Goal: Task Accomplishment & Management: Use online tool/utility

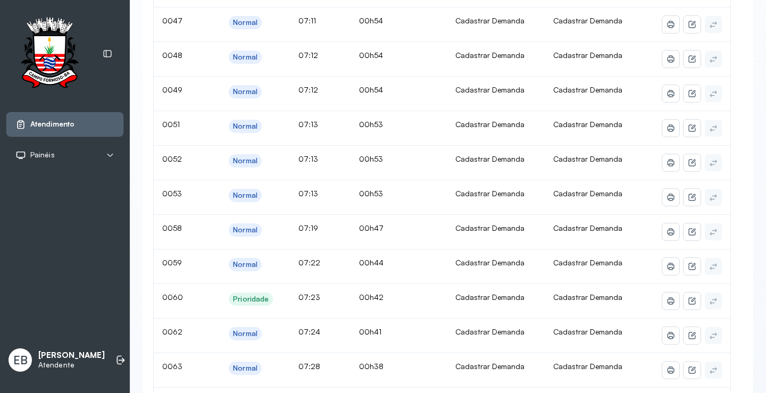
scroll to position [53, 0]
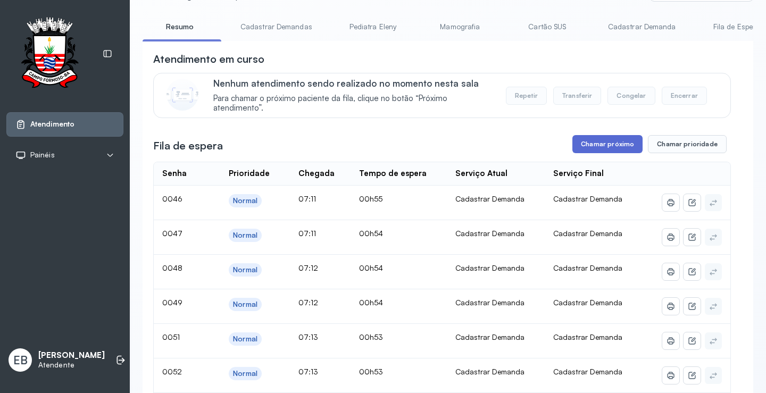
click at [601, 148] on button "Chamar próximo" at bounding box center [607, 144] width 70 height 18
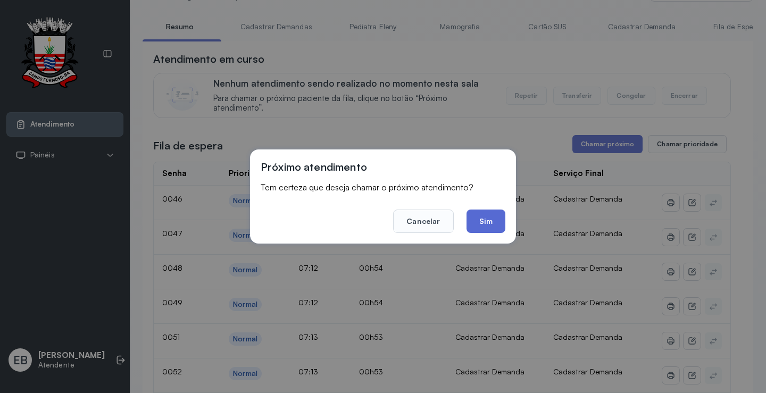
click at [489, 219] on button "Sim" at bounding box center [485, 221] width 39 height 23
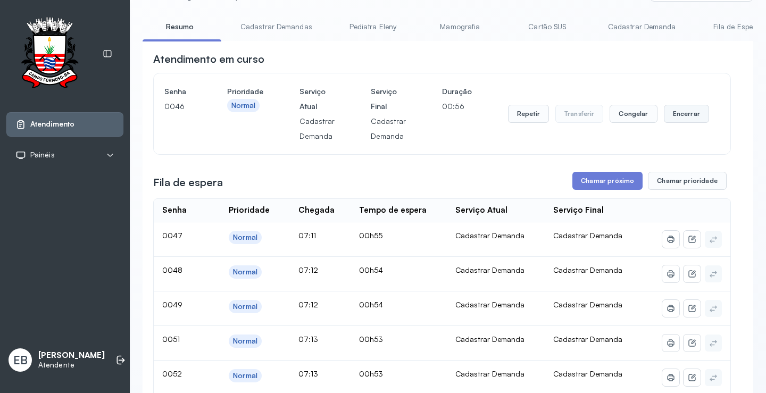
click at [675, 119] on button "Encerrar" at bounding box center [686, 114] width 45 height 18
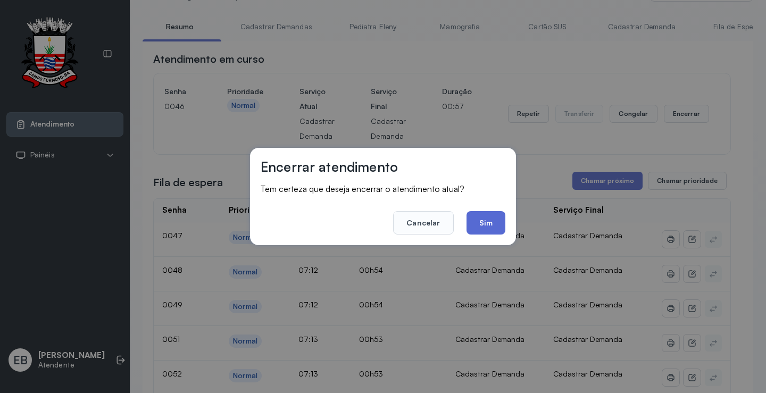
click at [477, 221] on button "Sim" at bounding box center [485, 222] width 39 height 23
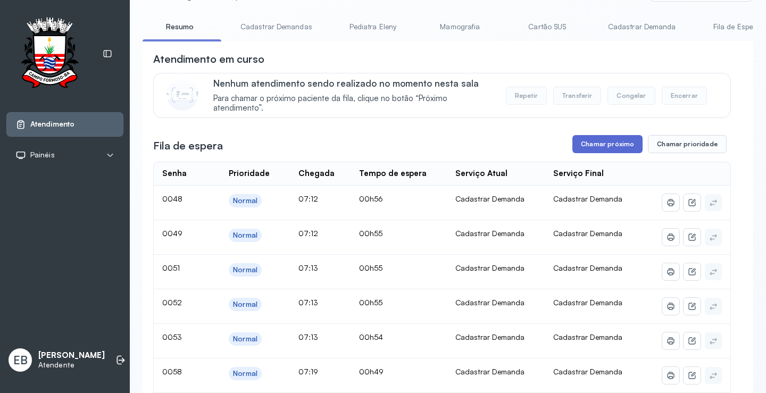
click at [616, 148] on button "Chamar próximo" at bounding box center [607, 144] width 70 height 18
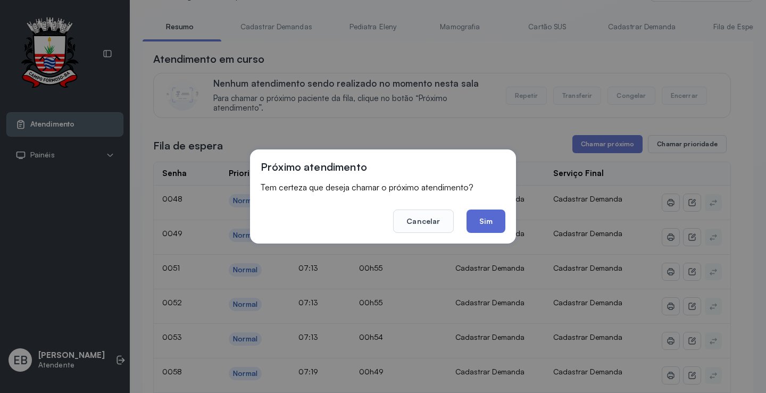
click at [486, 220] on button "Sim" at bounding box center [485, 221] width 39 height 23
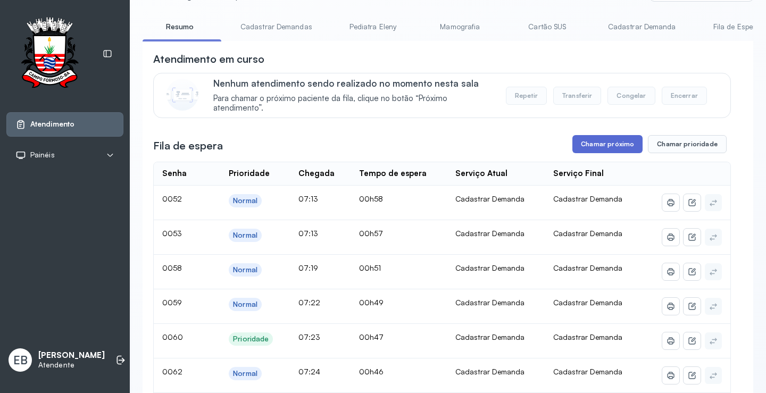
click at [611, 145] on button "Chamar próximo" at bounding box center [607, 144] width 70 height 18
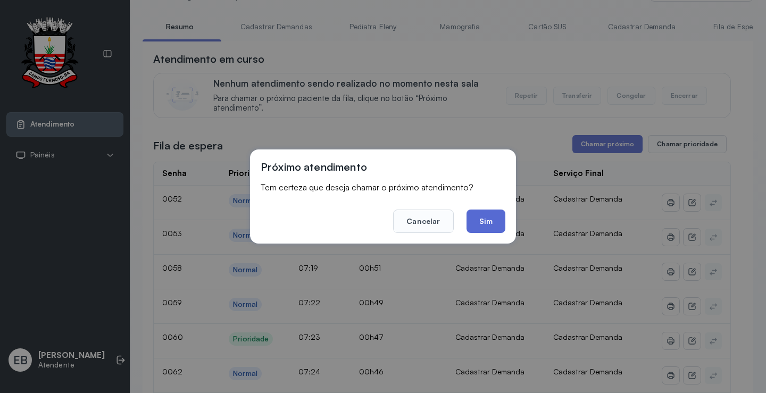
click at [492, 228] on button "Sim" at bounding box center [485, 221] width 39 height 23
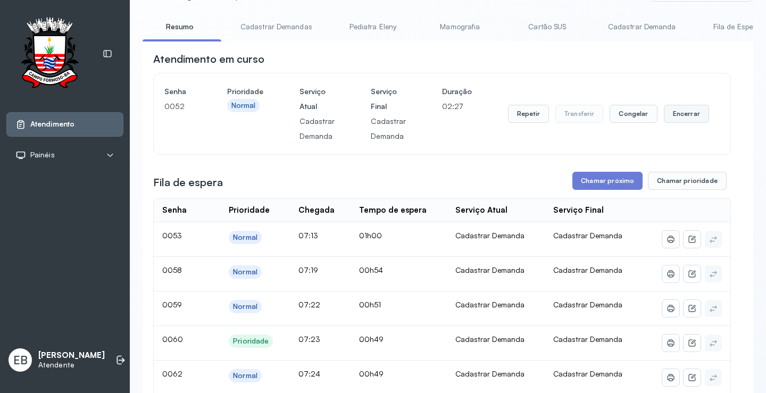
click at [688, 118] on button "Encerrar" at bounding box center [686, 114] width 45 height 18
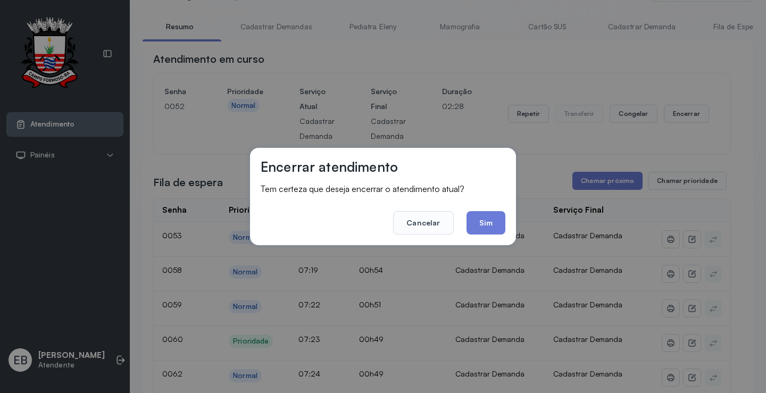
drag, startPoint x: 490, startPoint y: 219, endPoint x: 506, endPoint y: 221, distance: 15.6
click at [491, 219] on button "Sim" at bounding box center [485, 222] width 39 height 23
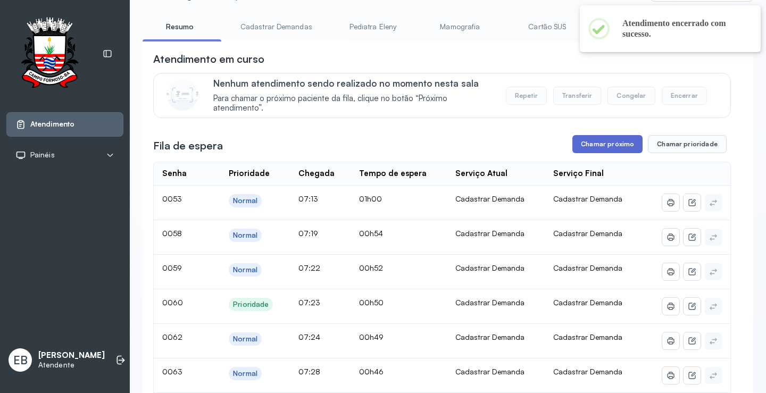
click at [592, 146] on button "Chamar próximo" at bounding box center [607, 144] width 70 height 18
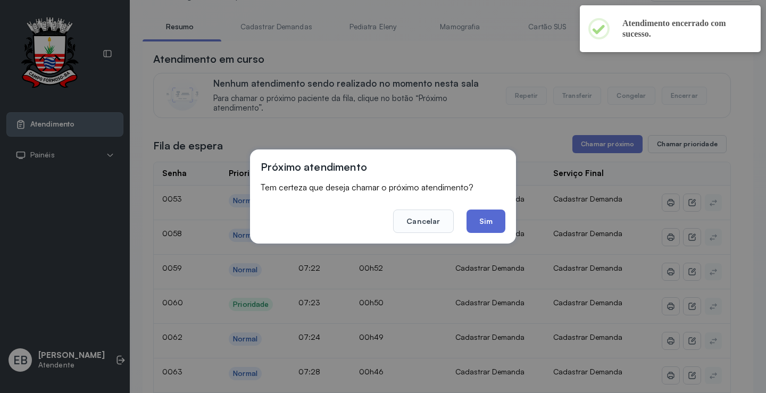
click at [494, 219] on button "Sim" at bounding box center [485, 221] width 39 height 23
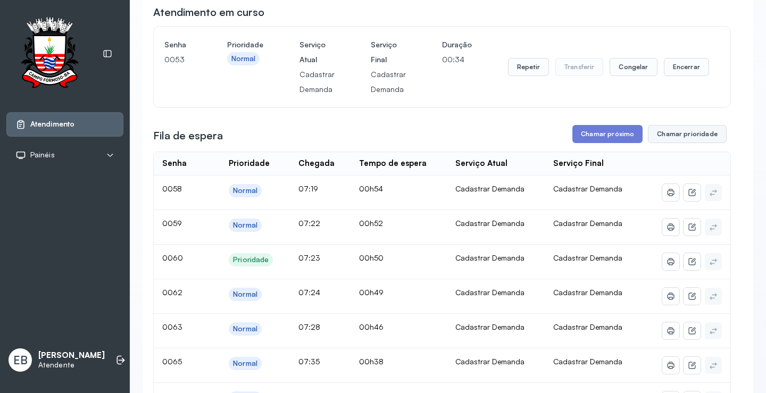
scroll to position [0, 0]
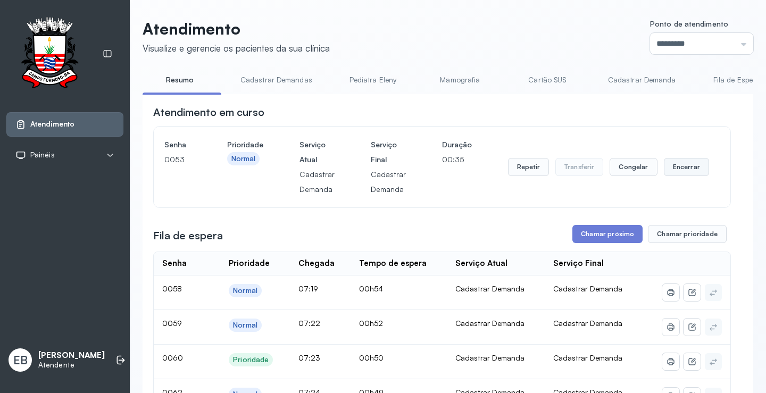
click at [674, 174] on button "Encerrar" at bounding box center [686, 167] width 45 height 18
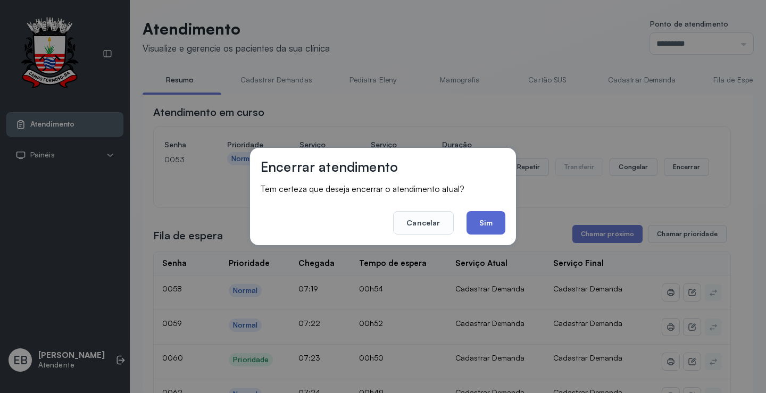
click at [495, 229] on button "Sim" at bounding box center [485, 222] width 39 height 23
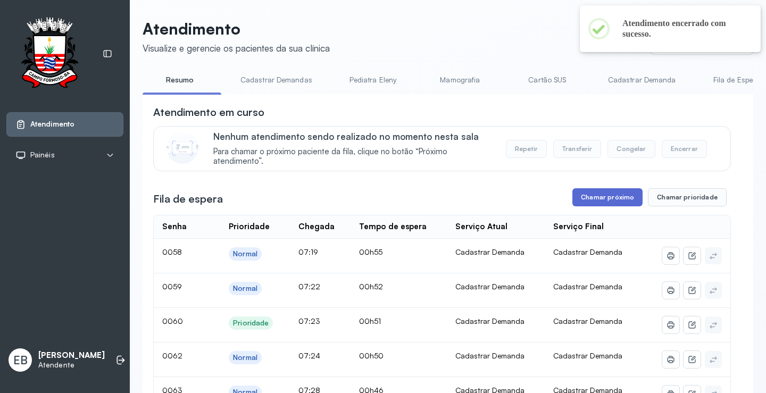
click at [588, 199] on button "Chamar próximo" at bounding box center [607, 197] width 70 height 18
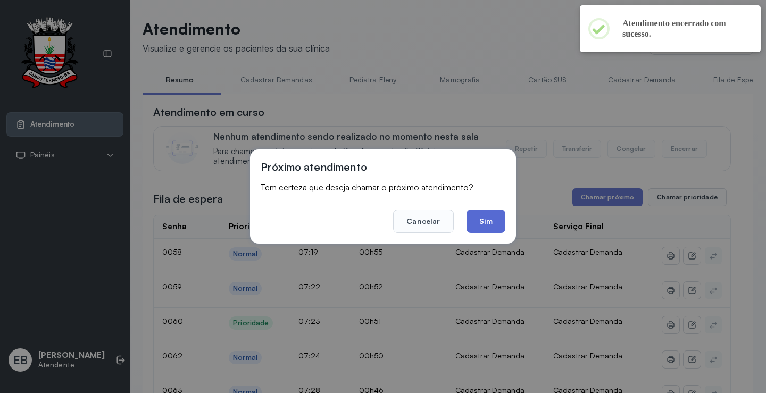
click at [482, 225] on button "Sim" at bounding box center [485, 221] width 39 height 23
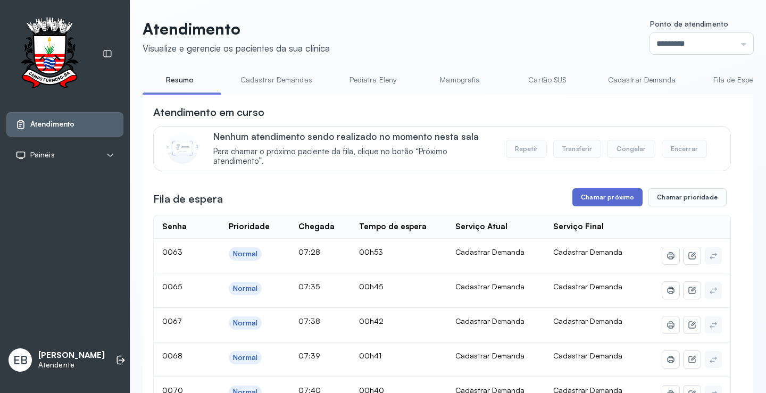
click at [623, 196] on button "Chamar próximo" at bounding box center [607, 197] width 70 height 18
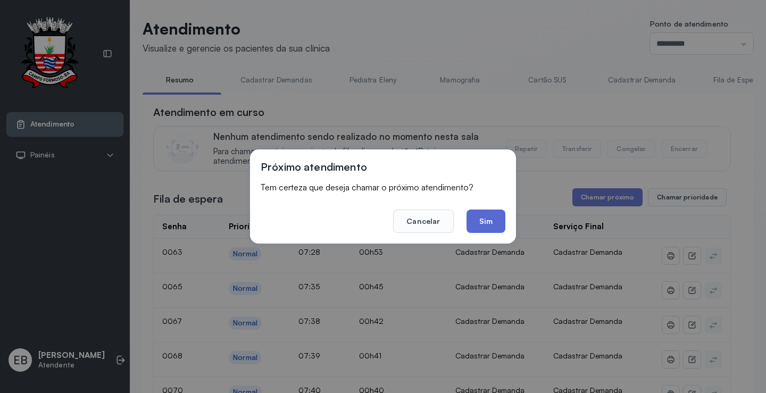
click at [492, 215] on button "Sim" at bounding box center [485, 221] width 39 height 23
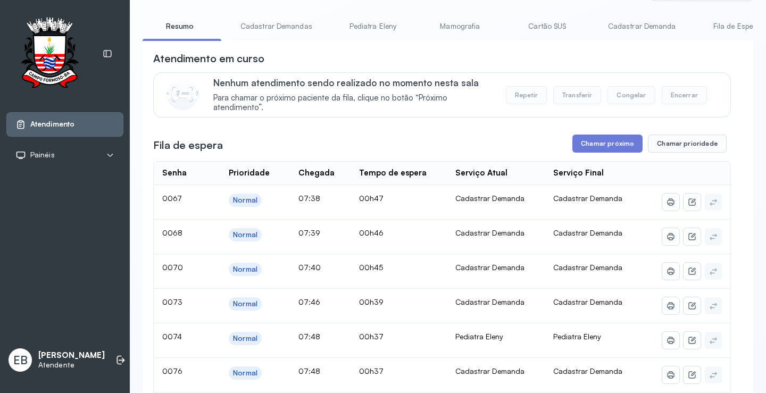
scroll to position [53, 0]
click at [589, 145] on button "Chamar próximo" at bounding box center [607, 144] width 70 height 18
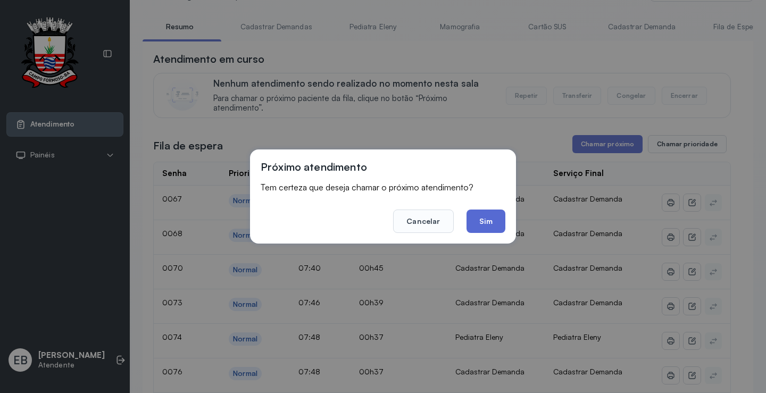
click at [500, 221] on button "Sim" at bounding box center [485, 221] width 39 height 23
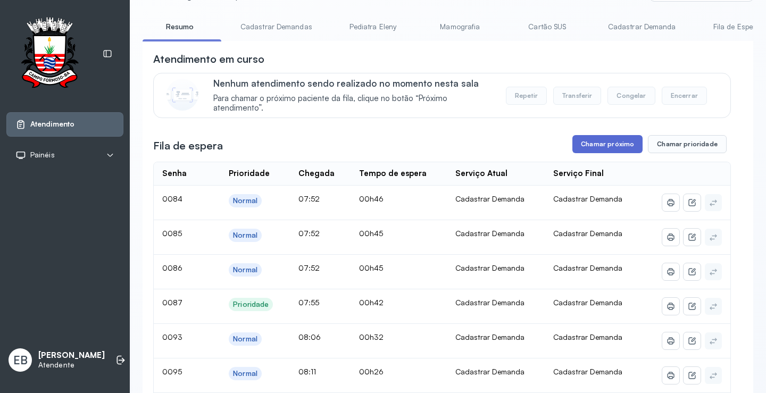
click at [597, 148] on button "Chamar próximo" at bounding box center [607, 144] width 70 height 18
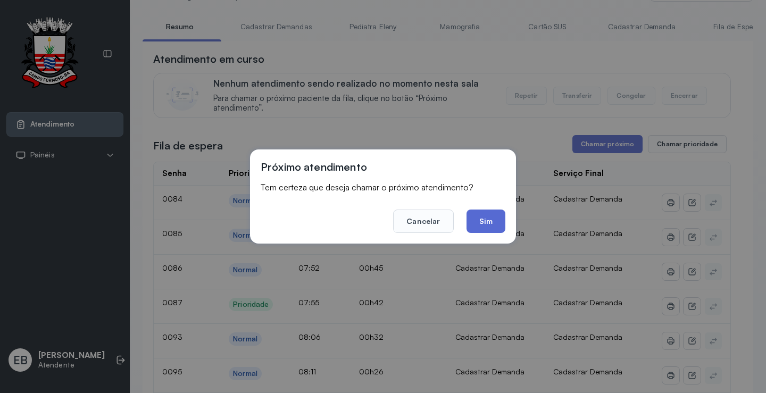
click at [498, 211] on button "Sim" at bounding box center [485, 221] width 39 height 23
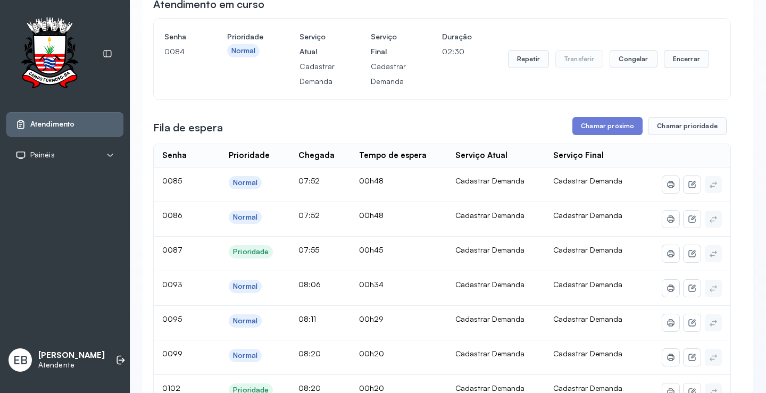
scroll to position [0, 0]
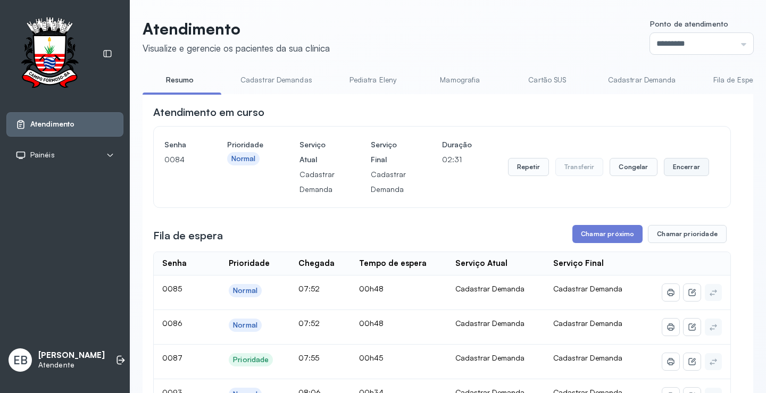
click at [681, 164] on button "Encerrar" at bounding box center [686, 167] width 45 height 18
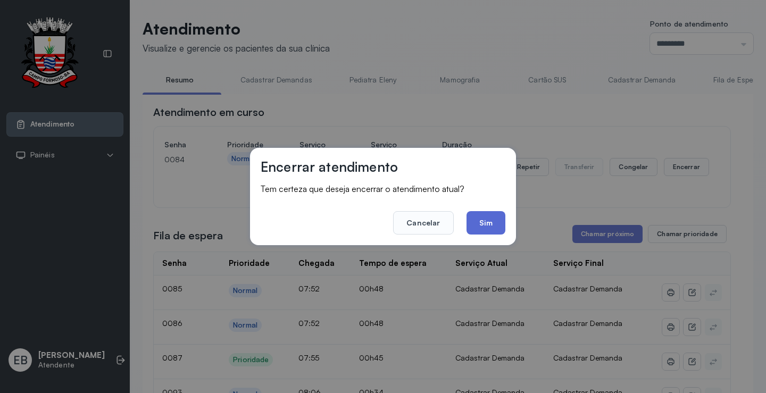
click at [484, 221] on button "Sim" at bounding box center [485, 222] width 39 height 23
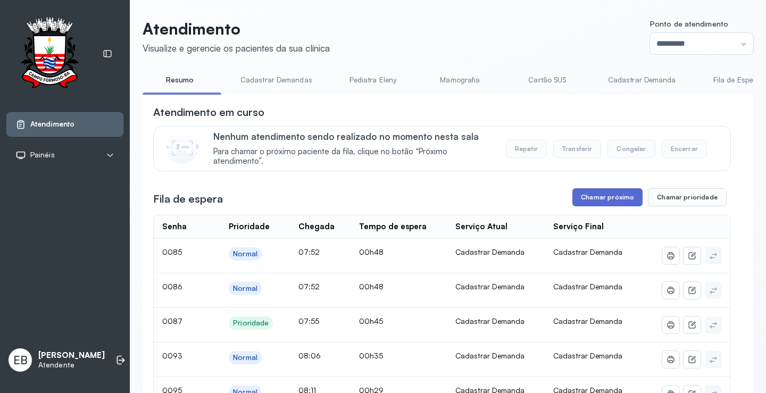
click at [595, 198] on button "Chamar próximo" at bounding box center [607, 197] width 70 height 18
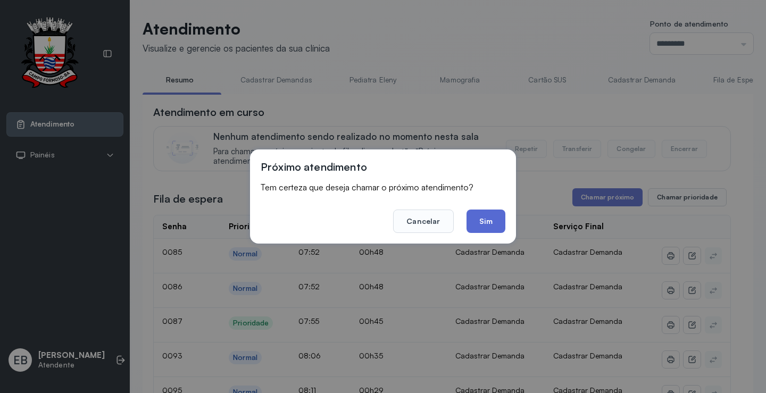
click at [484, 227] on button "Sim" at bounding box center [485, 221] width 39 height 23
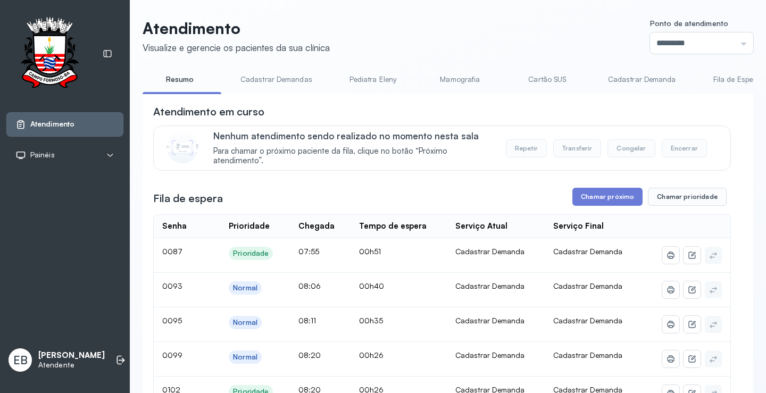
scroll to position [53, 0]
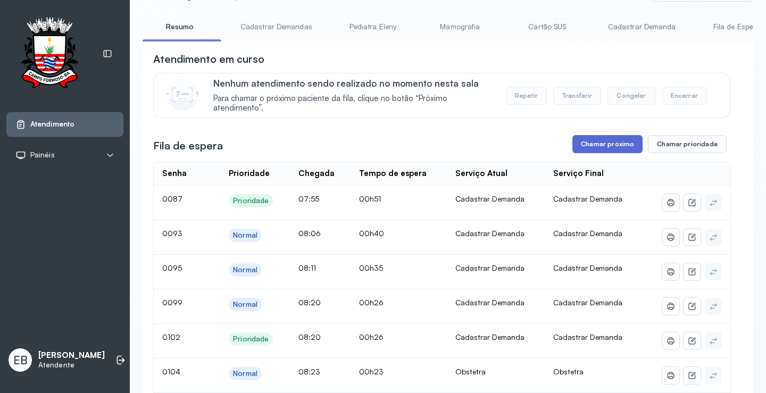
click at [616, 140] on button "Chamar próximo" at bounding box center [607, 144] width 70 height 18
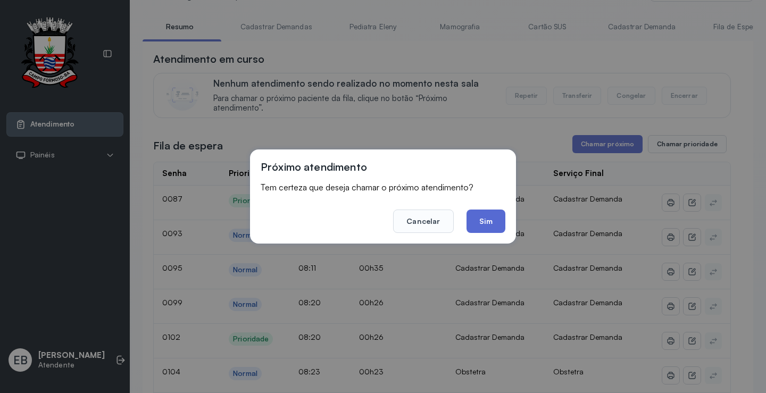
click at [499, 216] on button "Sim" at bounding box center [485, 221] width 39 height 23
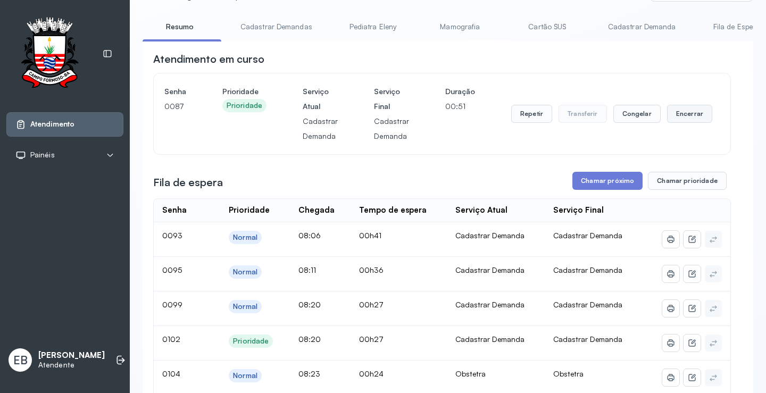
click at [682, 116] on button "Encerrar" at bounding box center [689, 114] width 45 height 18
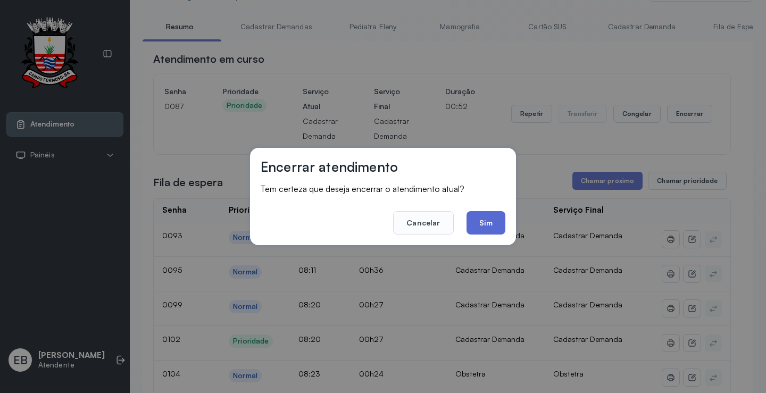
click at [490, 218] on button "Sim" at bounding box center [485, 222] width 39 height 23
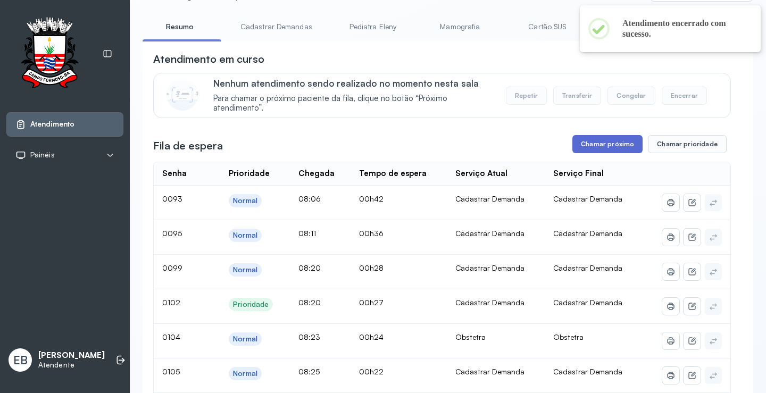
click at [598, 144] on button "Chamar próximo" at bounding box center [607, 144] width 70 height 18
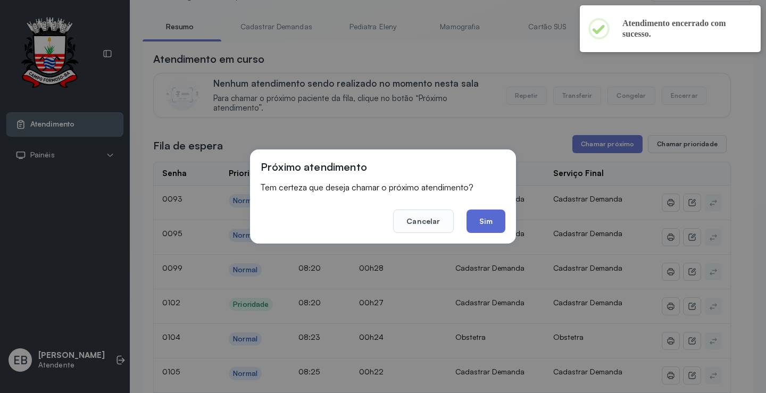
click at [492, 219] on button "Sim" at bounding box center [485, 221] width 39 height 23
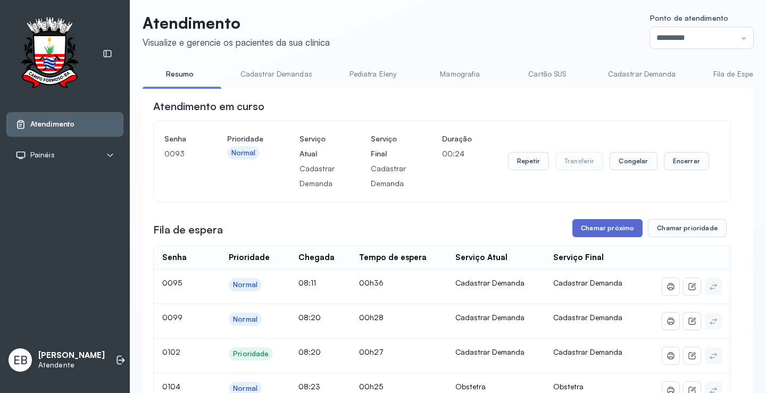
scroll to position [0, 0]
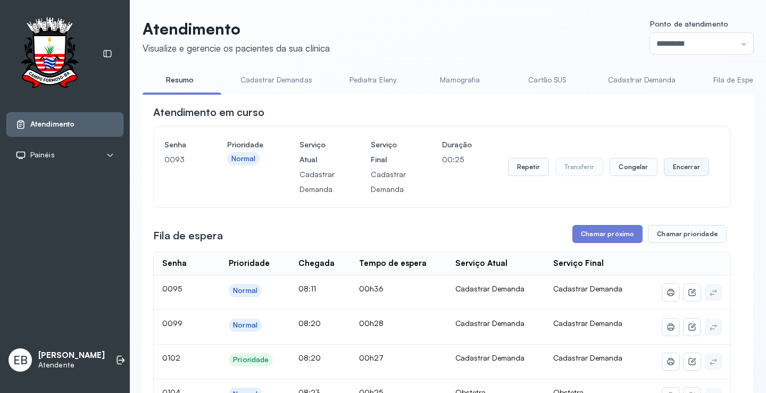
click at [671, 171] on button "Encerrar" at bounding box center [686, 167] width 45 height 18
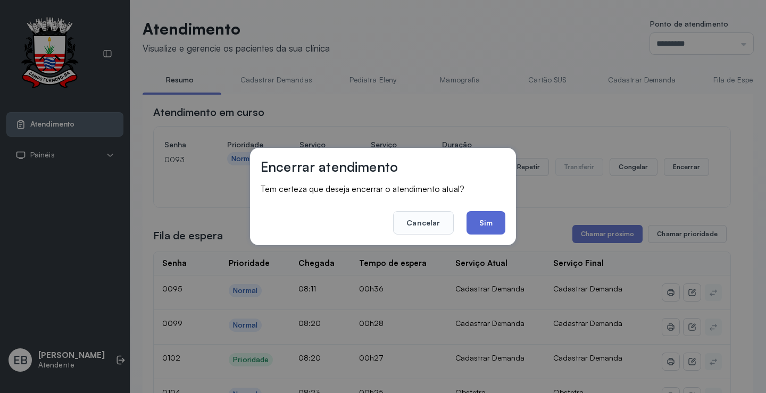
click at [478, 226] on button "Sim" at bounding box center [485, 222] width 39 height 23
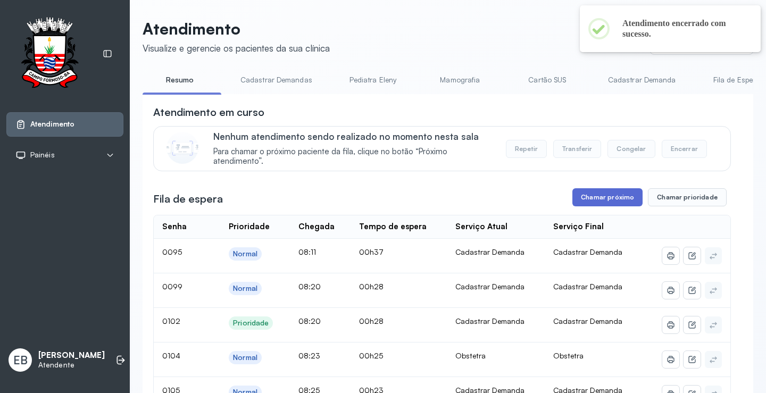
click at [596, 199] on button "Chamar próximo" at bounding box center [607, 197] width 70 height 18
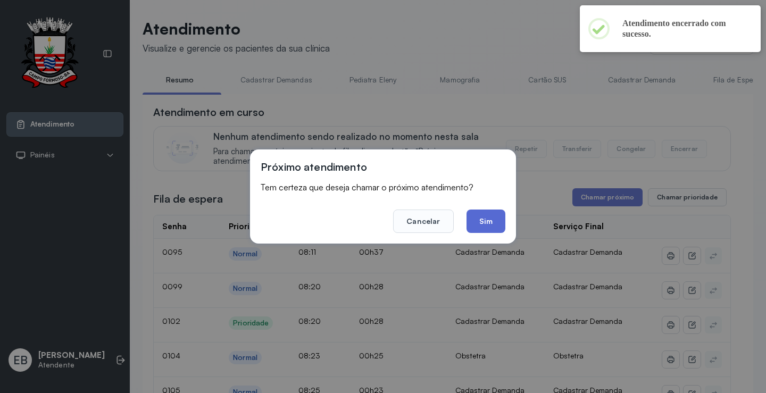
click at [481, 225] on button "Sim" at bounding box center [485, 221] width 39 height 23
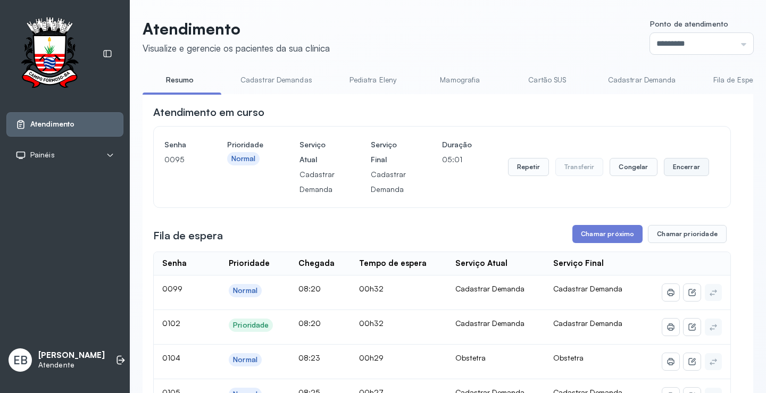
click at [682, 166] on button "Encerrar" at bounding box center [686, 167] width 45 height 18
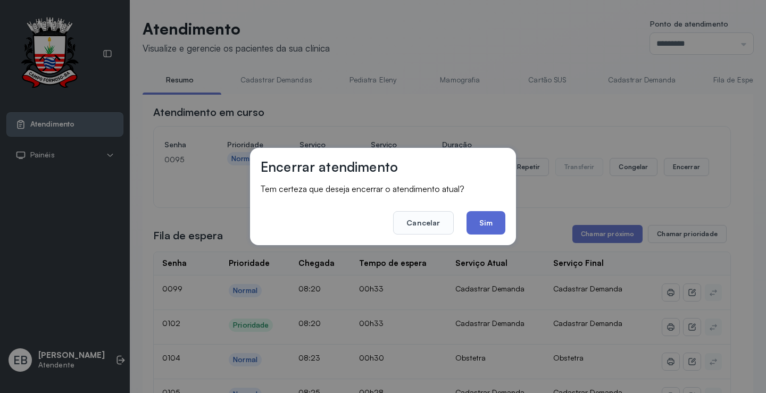
click at [500, 222] on button "Sim" at bounding box center [485, 222] width 39 height 23
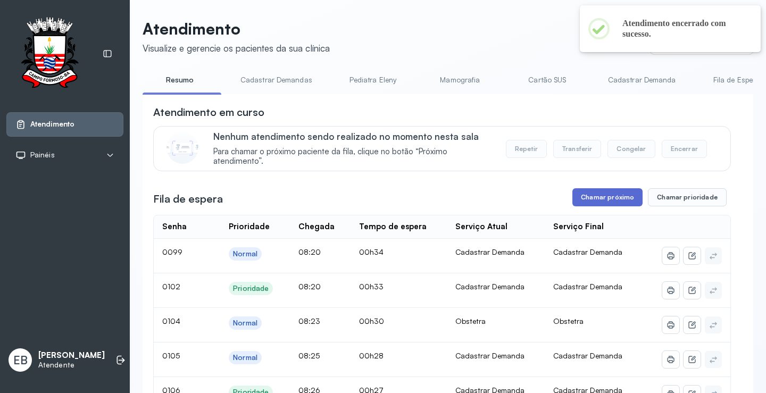
click at [614, 204] on button "Chamar próximo" at bounding box center [607, 197] width 70 height 18
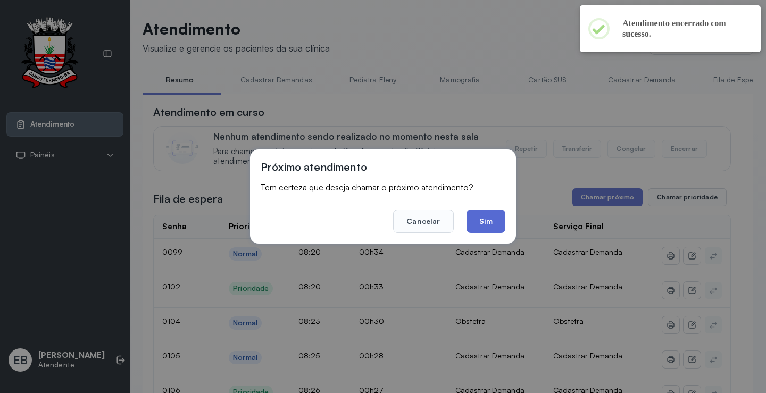
click at [498, 226] on button "Sim" at bounding box center [485, 221] width 39 height 23
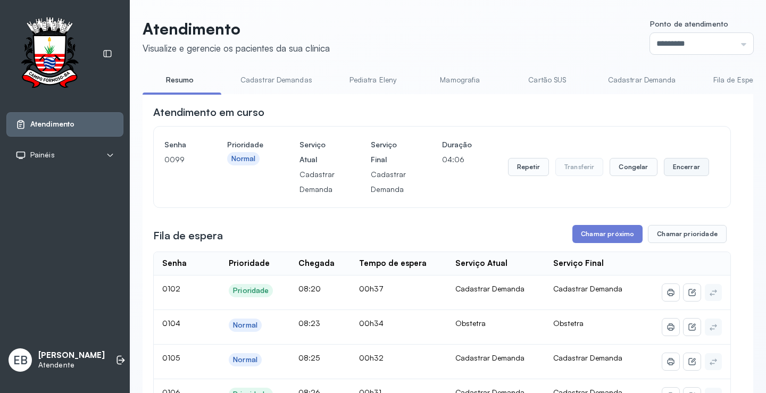
click at [664, 171] on button "Encerrar" at bounding box center [686, 167] width 45 height 18
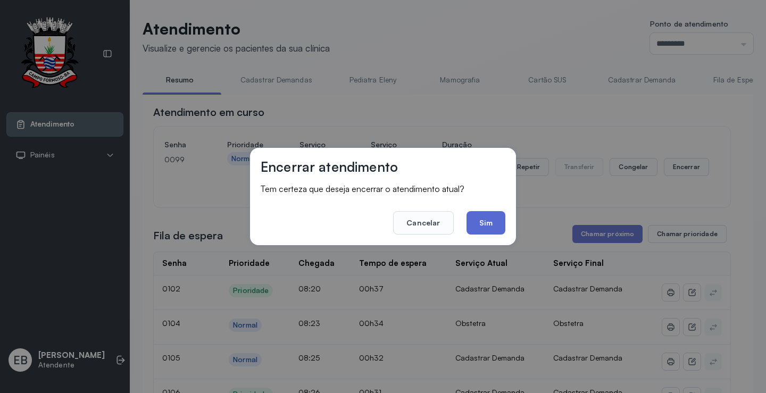
click at [488, 225] on button "Sim" at bounding box center [485, 222] width 39 height 23
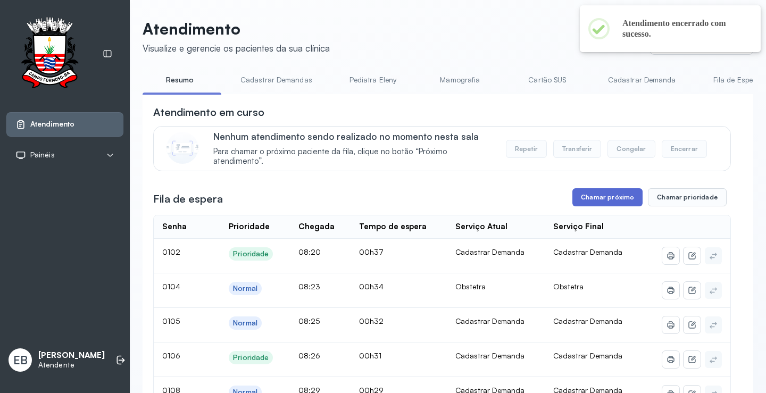
click at [611, 200] on button "Chamar próximo" at bounding box center [607, 197] width 70 height 18
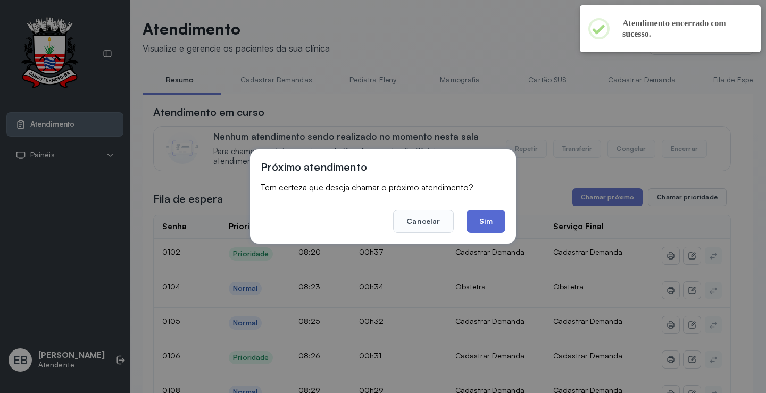
click at [494, 223] on button "Sim" at bounding box center [485, 221] width 39 height 23
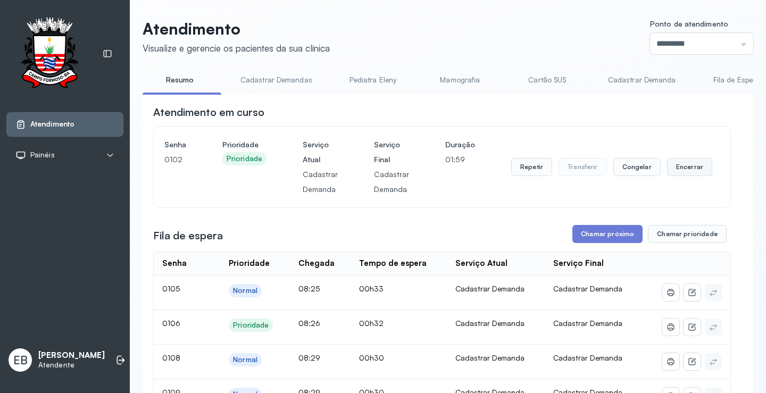
click at [686, 165] on button "Encerrar" at bounding box center [689, 167] width 45 height 18
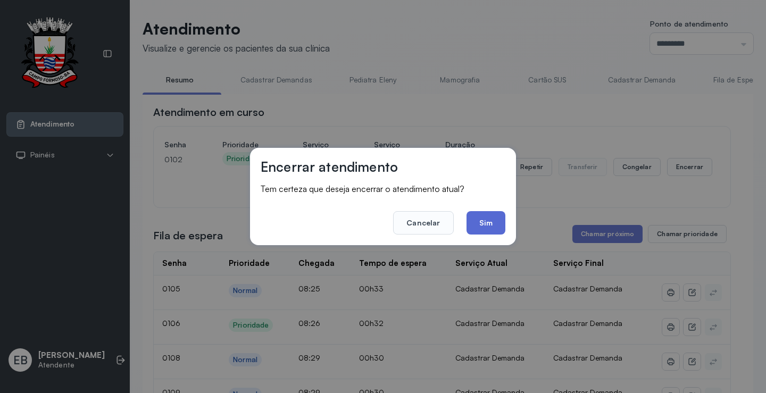
click at [484, 224] on button "Sim" at bounding box center [485, 222] width 39 height 23
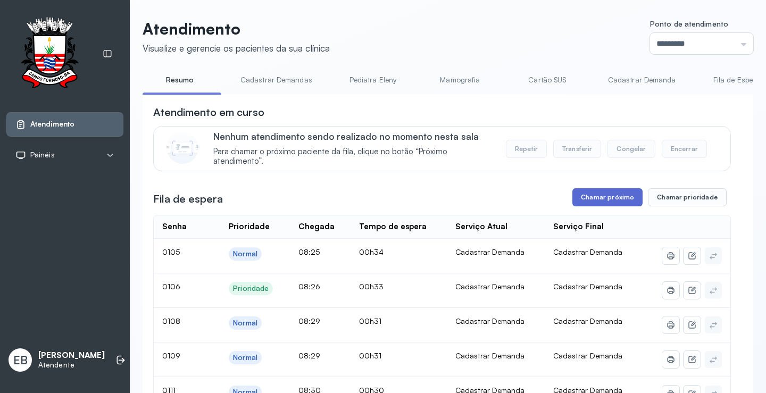
click at [597, 202] on button "Chamar próximo" at bounding box center [607, 197] width 70 height 18
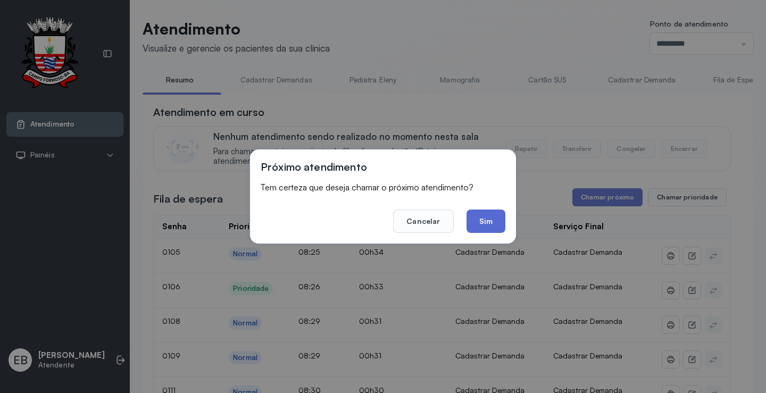
click at [485, 219] on button "Sim" at bounding box center [485, 221] width 39 height 23
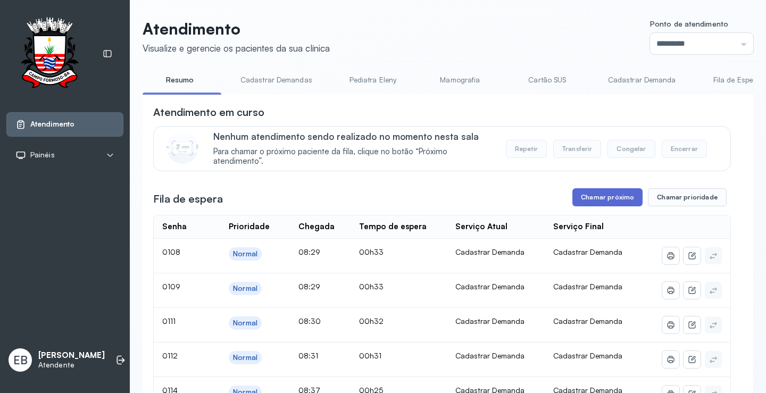
click at [611, 199] on button "Chamar próximo" at bounding box center [607, 197] width 70 height 18
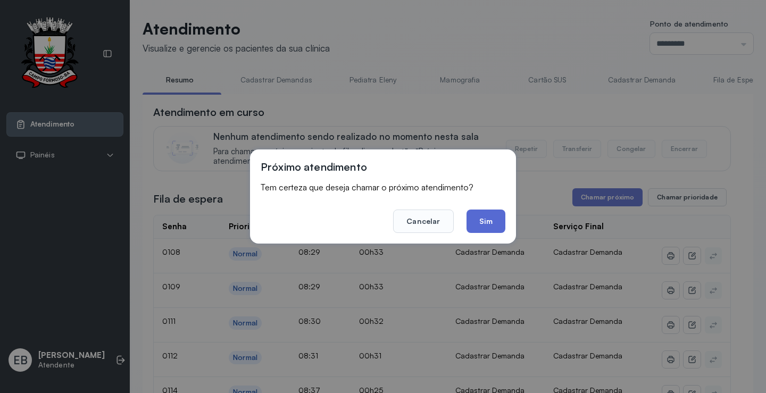
click at [494, 221] on button "Sim" at bounding box center [485, 221] width 39 height 23
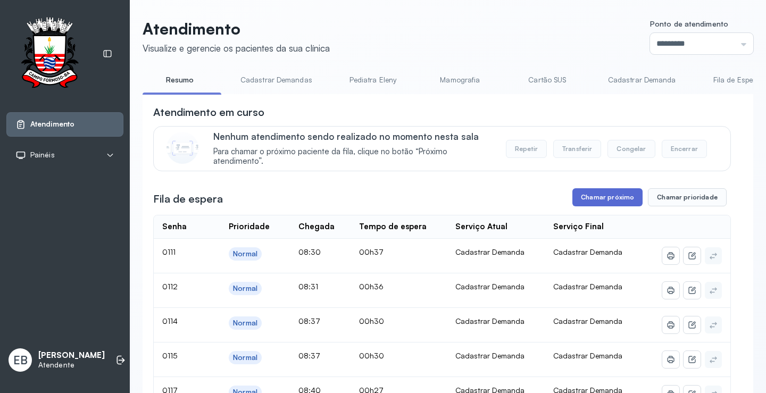
click at [620, 201] on button "Chamar próximo" at bounding box center [607, 197] width 70 height 18
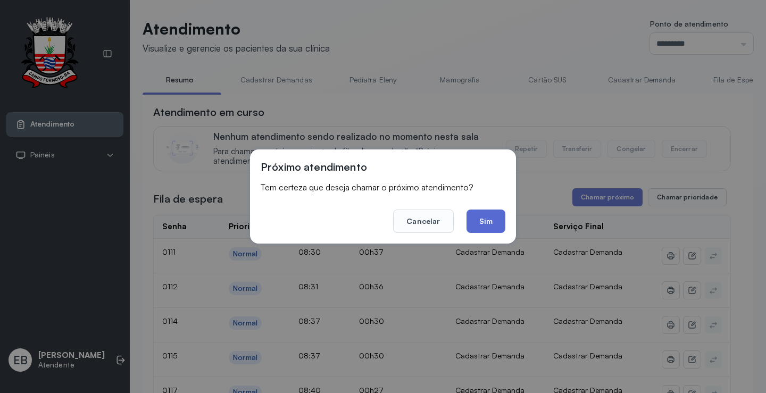
click at [482, 220] on button "Sim" at bounding box center [485, 221] width 39 height 23
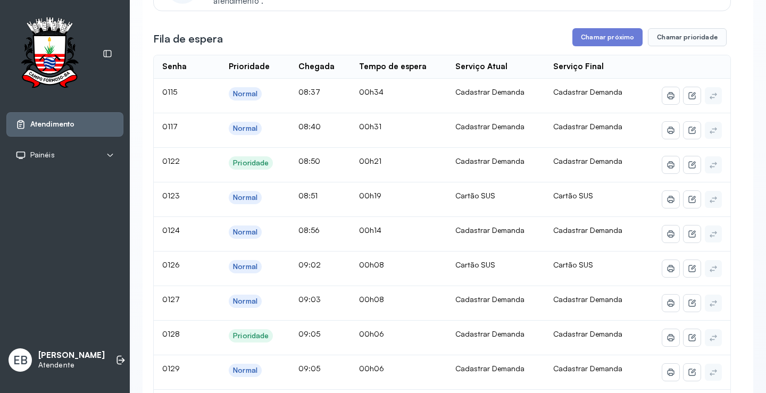
scroll to position [53, 0]
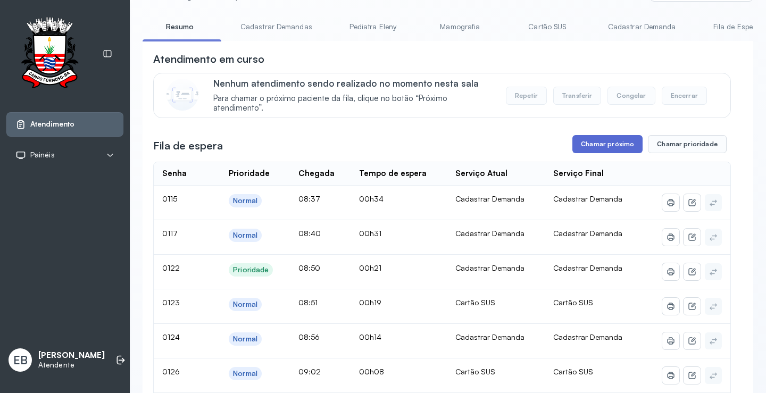
click at [598, 150] on button "Chamar próximo" at bounding box center [607, 144] width 70 height 18
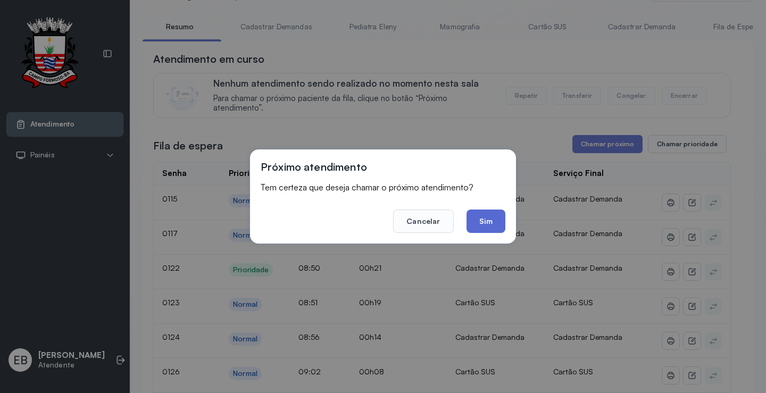
click at [489, 219] on button "Sim" at bounding box center [485, 221] width 39 height 23
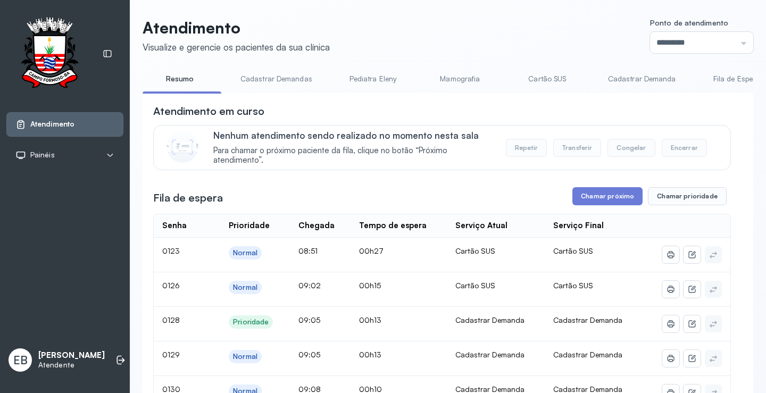
scroll to position [0, 0]
click at [298, 83] on link "Cadastrar Demandas" at bounding box center [276, 80] width 93 height 18
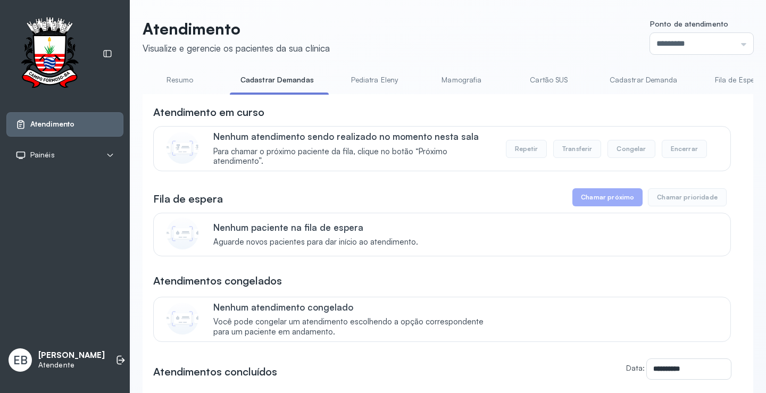
click at [635, 81] on link "Cadastrar Demanda" at bounding box center [643, 80] width 89 height 18
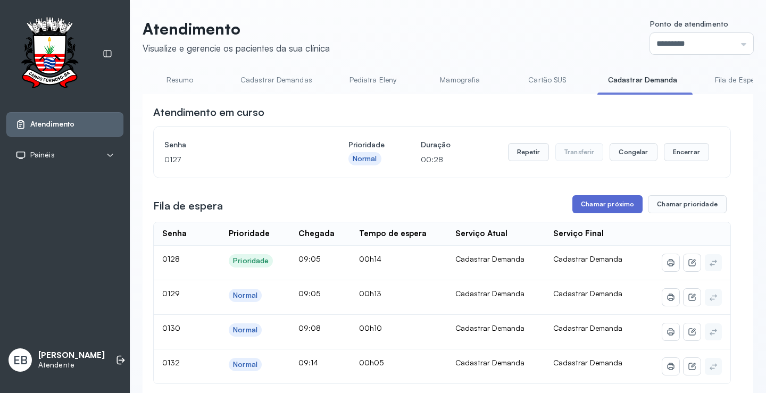
click at [608, 203] on button "Chamar próximo" at bounding box center [607, 204] width 70 height 18
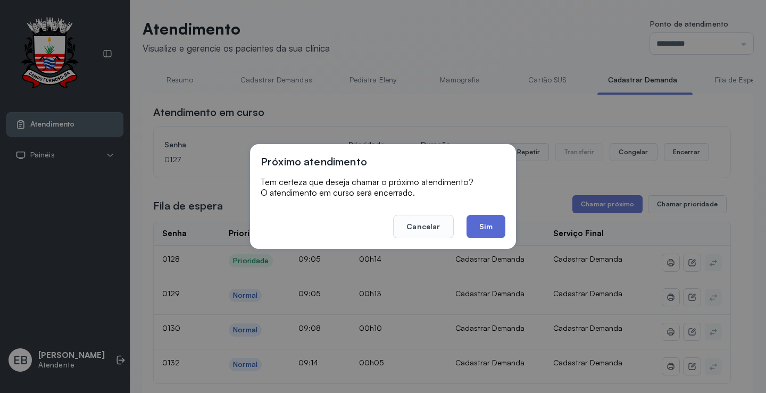
click at [486, 225] on button "Sim" at bounding box center [485, 226] width 39 height 23
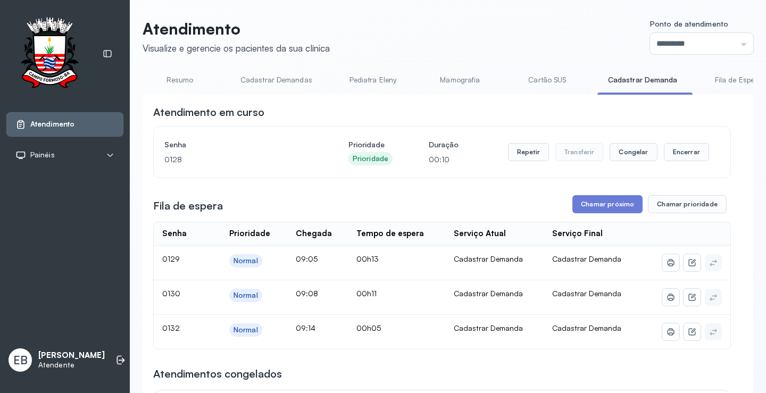
click at [186, 79] on link "Resumo" at bounding box center [180, 80] width 74 height 18
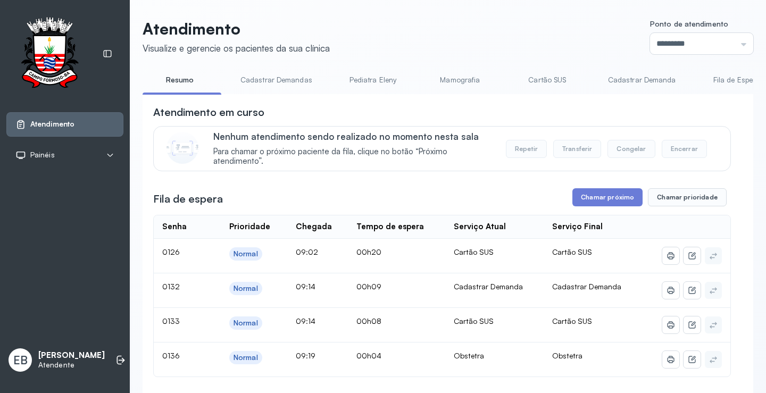
click at [250, 79] on link "Cadastrar Demandas" at bounding box center [276, 80] width 93 height 18
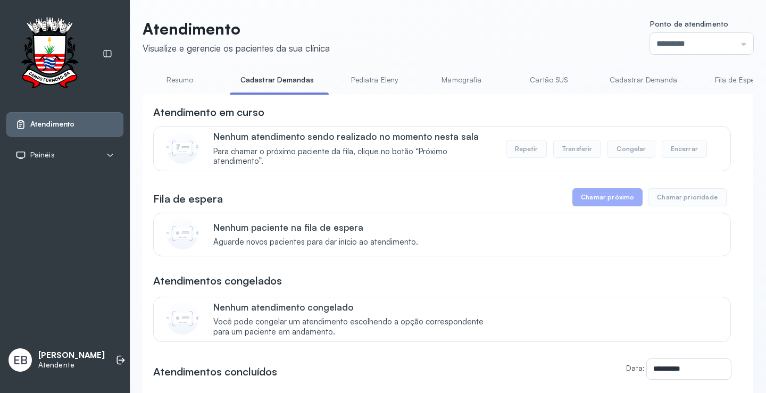
click at [197, 74] on link "Resumo" at bounding box center [180, 80] width 74 height 18
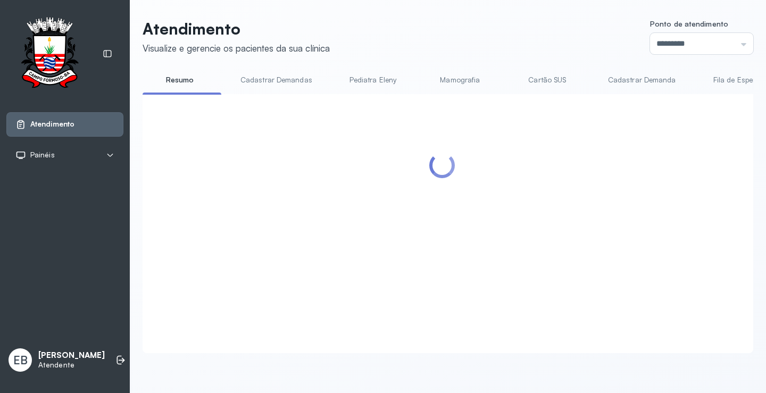
click at [290, 86] on link "Cadastrar Demandas" at bounding box center [276, 80] width 93 height 18
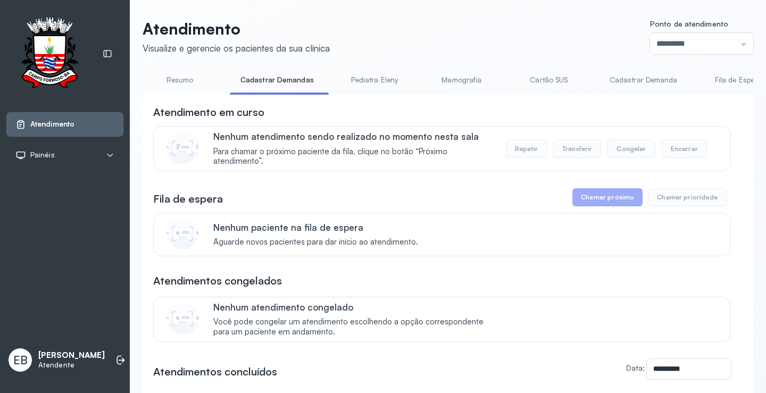
click at [624, 85] on link "Cadastrar Demanda" at bounding box center [643, 80] width 89 height 18
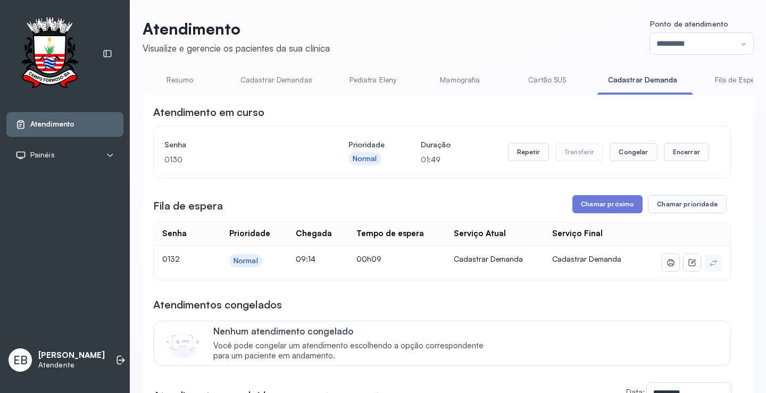
click at [188, 80] on link "Resumo" at bounding box center [180, 80] width 74 height 18
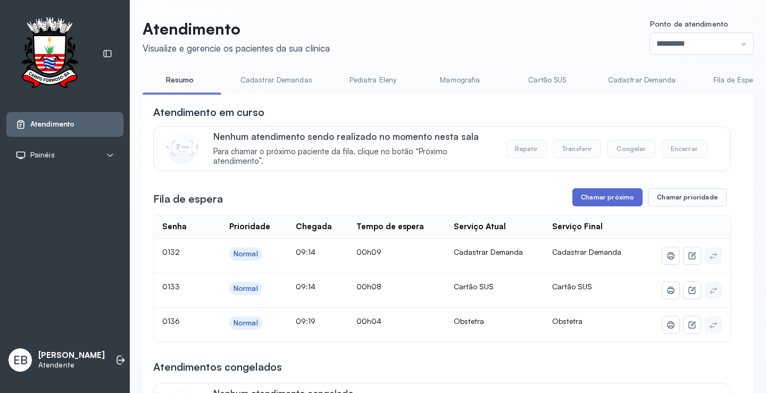
click at [618, 198] on button "Chamar próximo" at bounding box center [607, 197] width 70 height 18
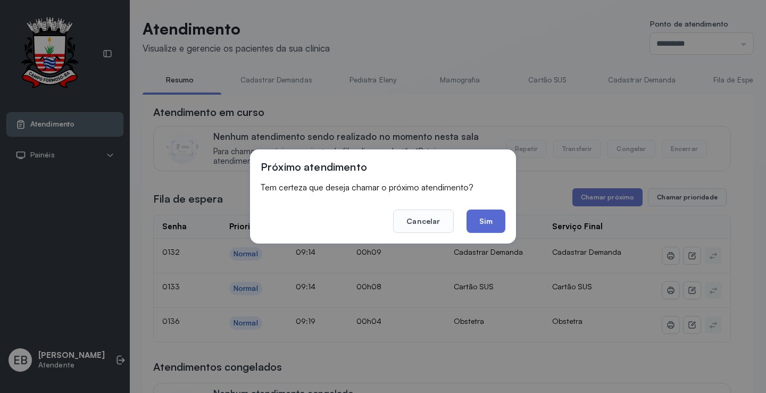
click at [478, 219] on button "Sim" at bounding box center [485, 221] width 39 height 23
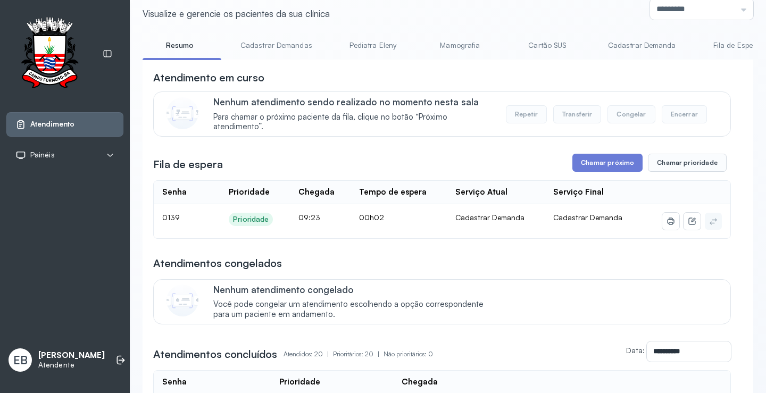
scroll to position [53, 0]
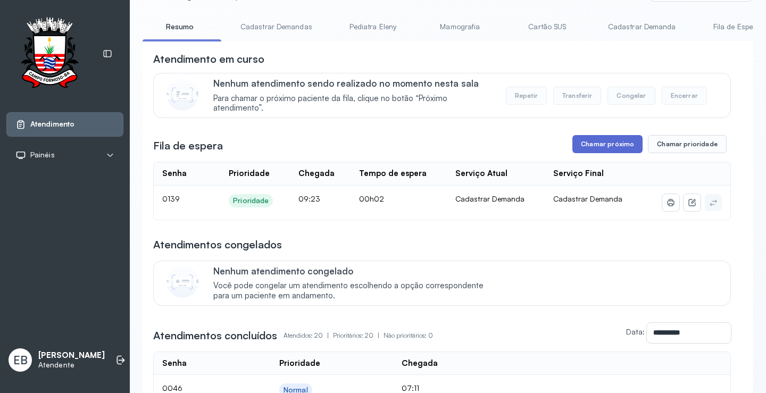
click at [586, 151] on button "Chamar próximo" at bounding box center [607, 144] width 70 height 18
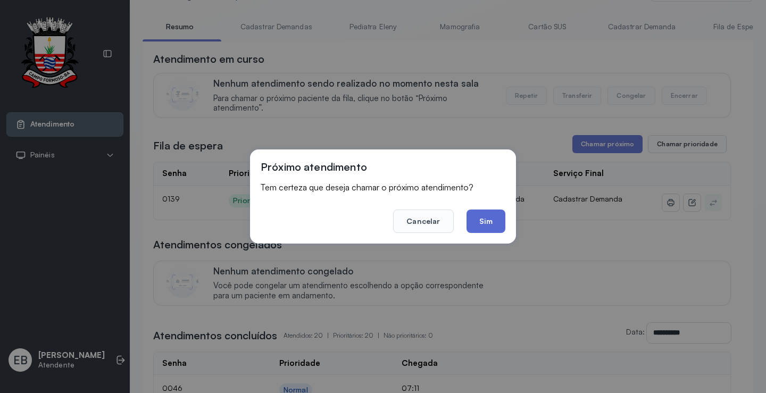
click at [476, 218] on button "Sim" at bounding box center [485, 221] width 39 height 23
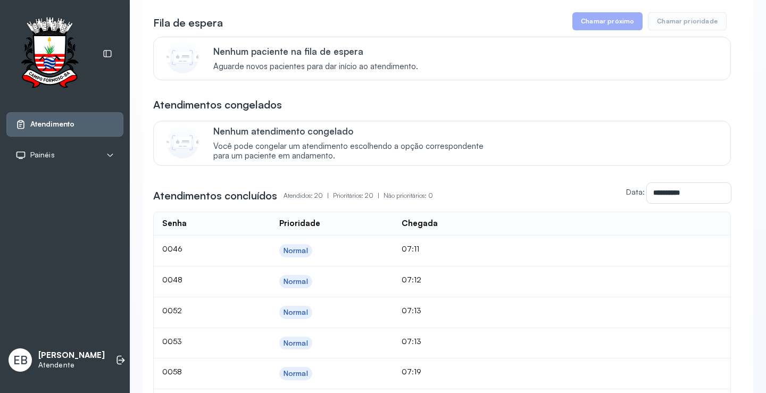
scroll to position [0, 0]
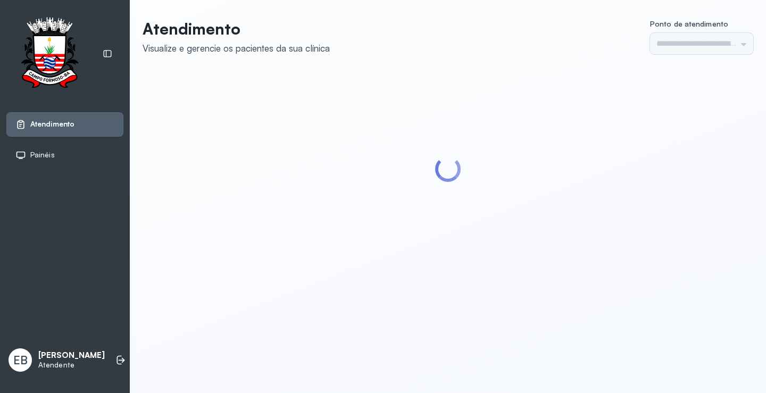
type input "*********"
